Goal: Navigation & Orientation: Understand site structure

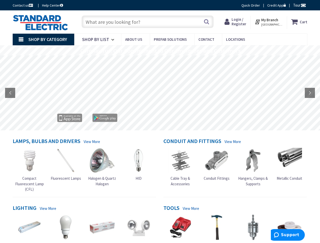
click at [160, 122] on rs-layer at bounding box center [160, 93] width 320 height 75
click at [299, 5] on span "Tour" at bounding box center [299, 5] width 13 height 5
click at [303, 5] on div at bounding box center [160, 121] width 320 height 243
click at [269, 22] on strong "My Branch" at bounding box center [269, 19] width 17 height 5
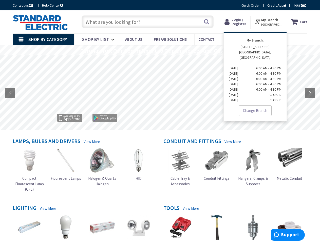
click at [43, 40] on span "Shop By Category" at bounding box center [47, 39] width 39 height 6
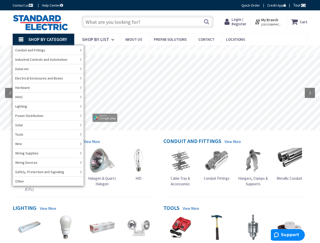
click at [160, 50] on rs-layer "Coronavirus: Our Commitment to Our Employees and Customers" at bounding box center [160, 51] width 160 height 6
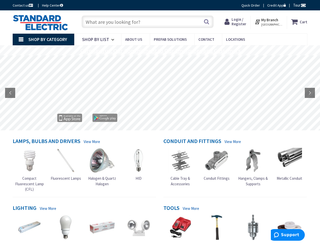
click at [160, 51] on rs-layer "Coronavirus: Our Commitment to Our Employees and Customers" at bounding box center [160, 51] width 160 height 6
click at [160, 93] on rs-layer at bounding box center [160, 93] width 320 height 75
